Goal: Information Seeking & Learning: Learn about a topic

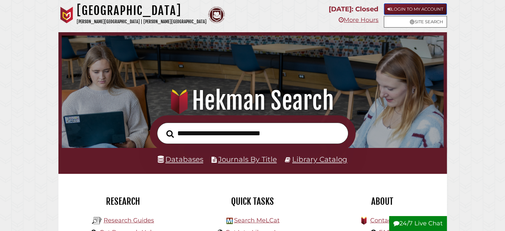
click at [394, 10] on link "Login to My Account" at bounding box center [415, 9] width 63 height 12
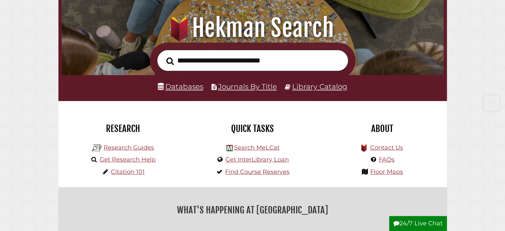
scroll to position [113, 0]
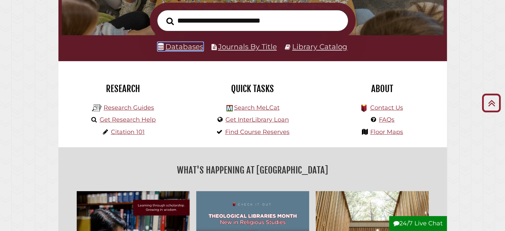
click at [178, 44] on link "Databases" at bounding box center [180, 46] width 45 height 9
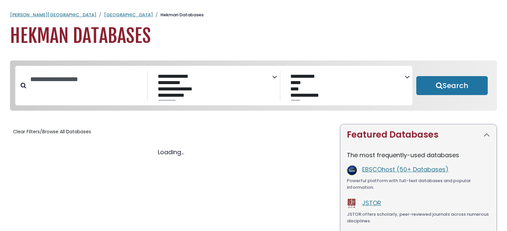
select select "Database Subject Filter"
select select "Database Vendors Filter"
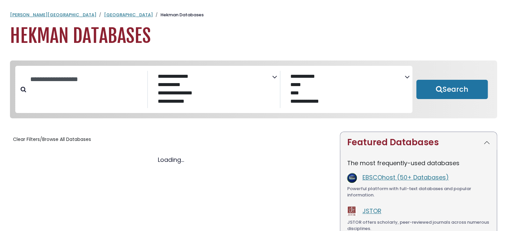
select select "Database Subject Filter"
select select "Database Vendors Filter"
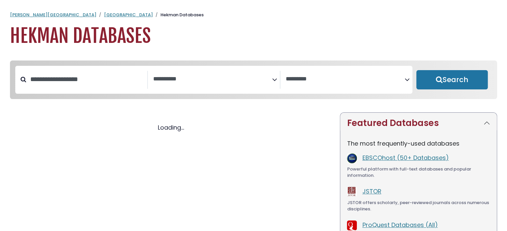
select select "Database Subject Filter"
select select "Database Vendors Filter"
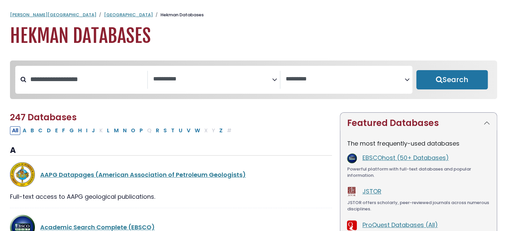
click at [378, 156] on link "EBSCOhost (50+ Databases)" at bounding box center [405, 157] width 86 height 8
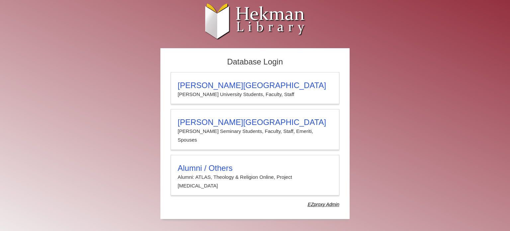
type input "****"
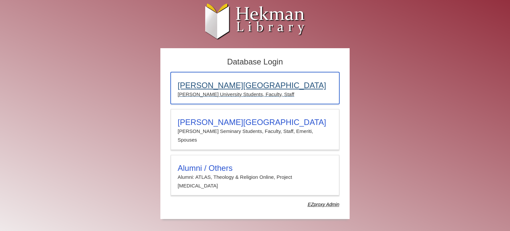
click at [303, 83] on h3 "[PERSON_NAME][GEOGRAPHIC_DATA]" at bounding box center [255, 85] width 155 height 9
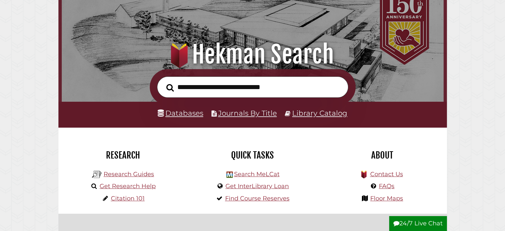
scroll to position [46, 0]
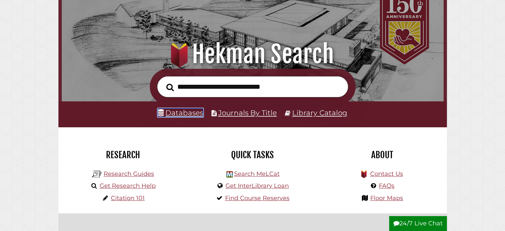
click at [196, 115] on link "Databases" at bounding box center [180, 112] width 45 height 9
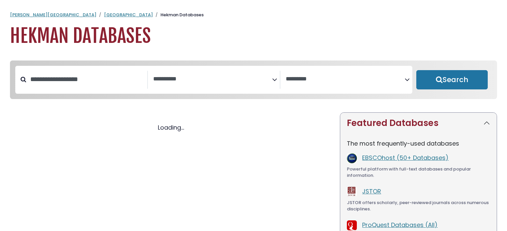
select select "Database Subject Filter"
select select "Database Vendors Filter"
select select "Database Subject Filter"
select select "Database Vendors Filter"
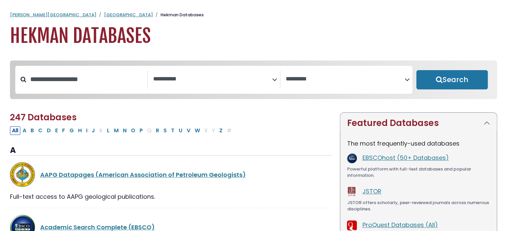
click at [389, 159] on link "EBSCOhost (50+ Databases)" at bounding box center [405, 157] width 86 height 8
